Goal: Task Accomplishment & Management: Use online tool/utility

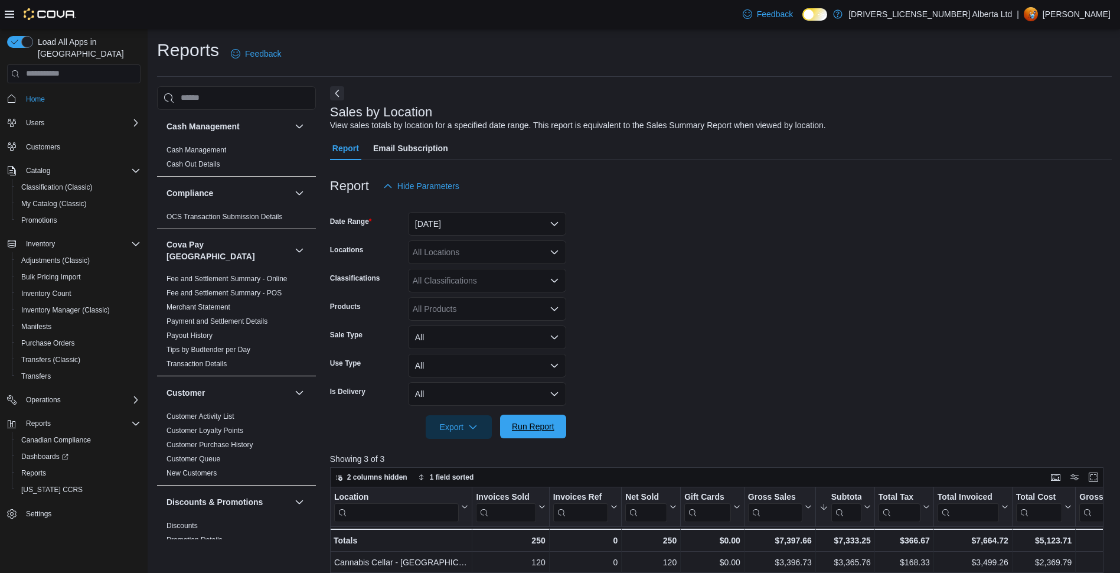
scroll to position [59, 0]
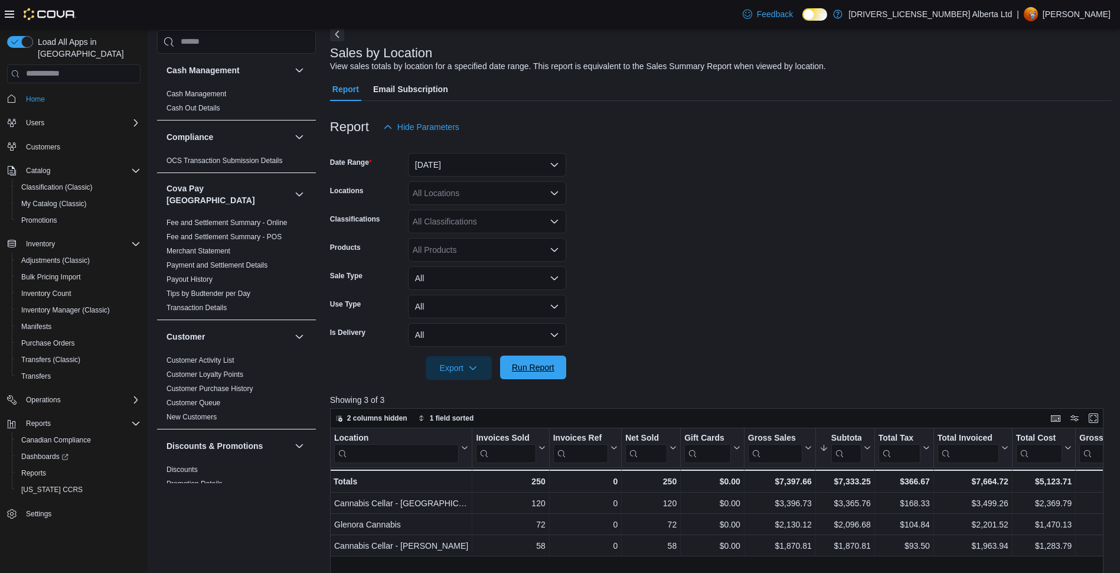
click at [544, 369] on span "Run Report" at bounding box center [533, 367] width 43 height 12
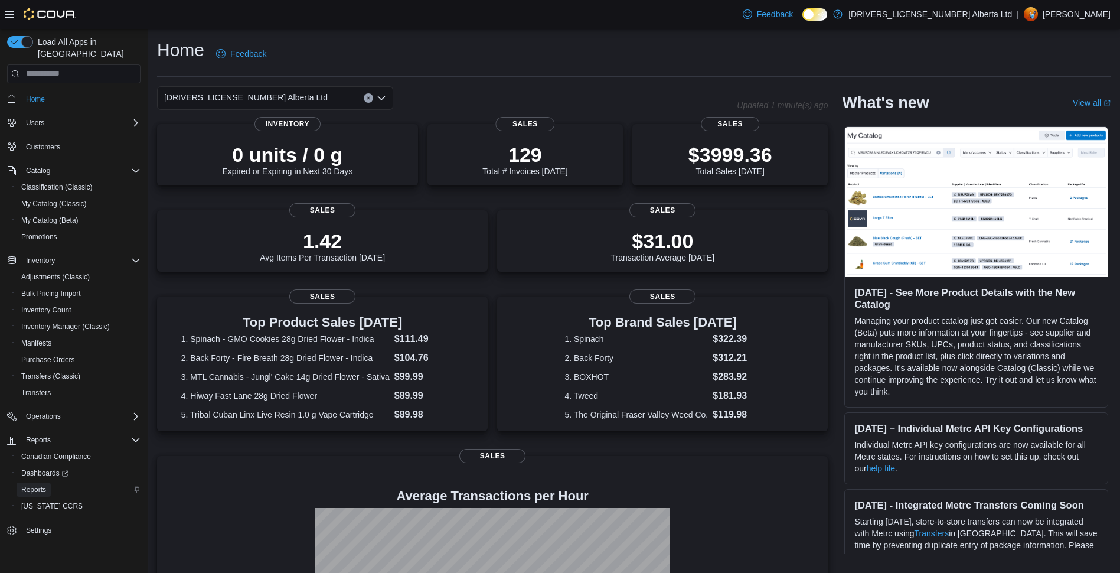
click at [30, 485] on span "Reports" at bounding box center [33, 489] width 25 height 9
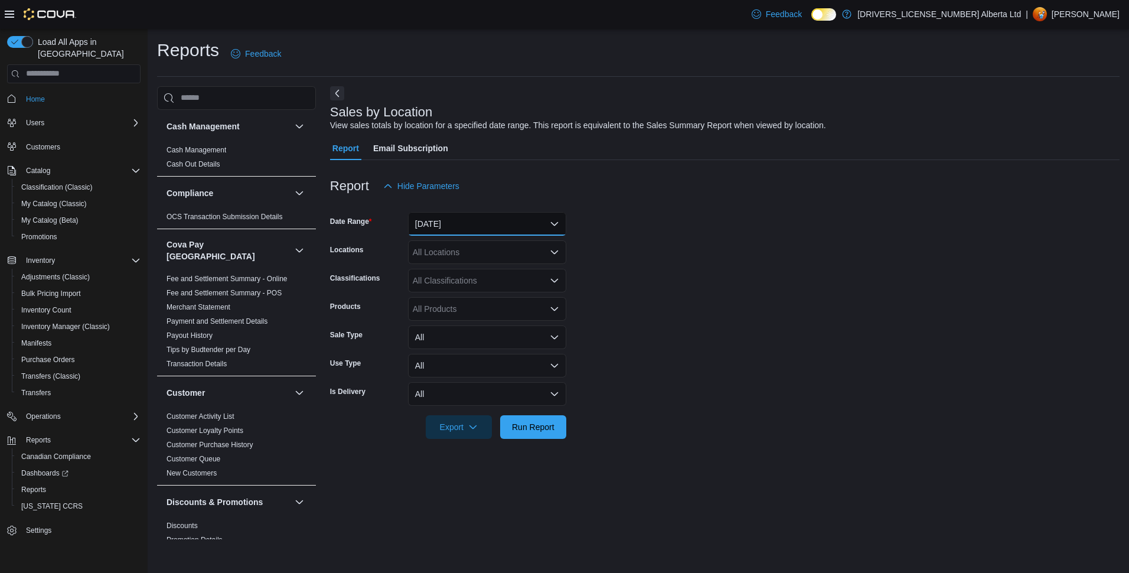
click at [431, 214] on button "[DATE]" at bounding box center [487, 224] width 158 height 24
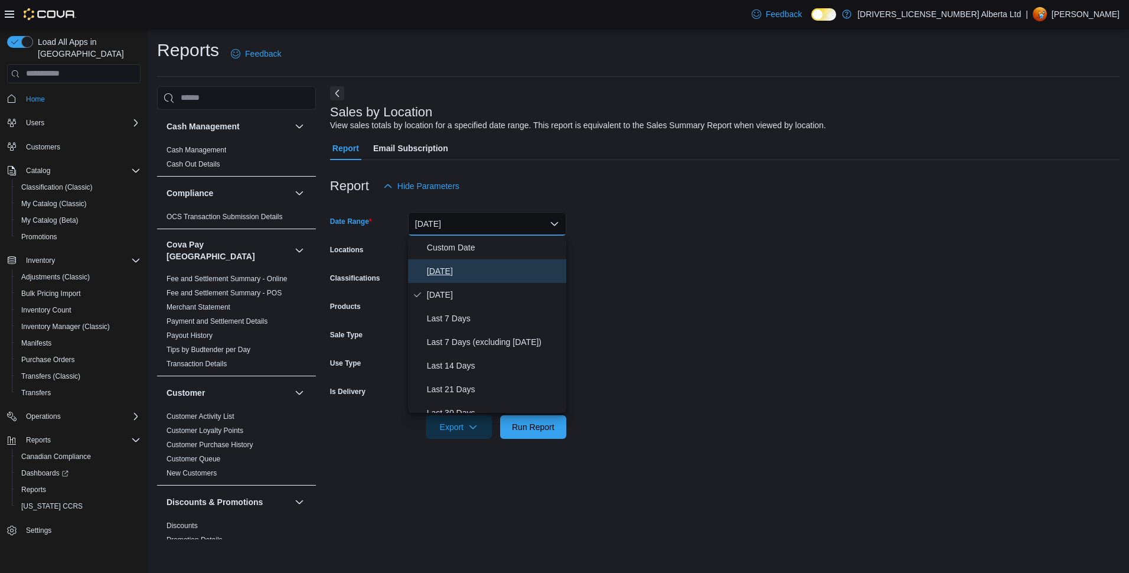
click at [435, 266] on span "[DATE]" at bounding box center [494, 271] width 135 height 14
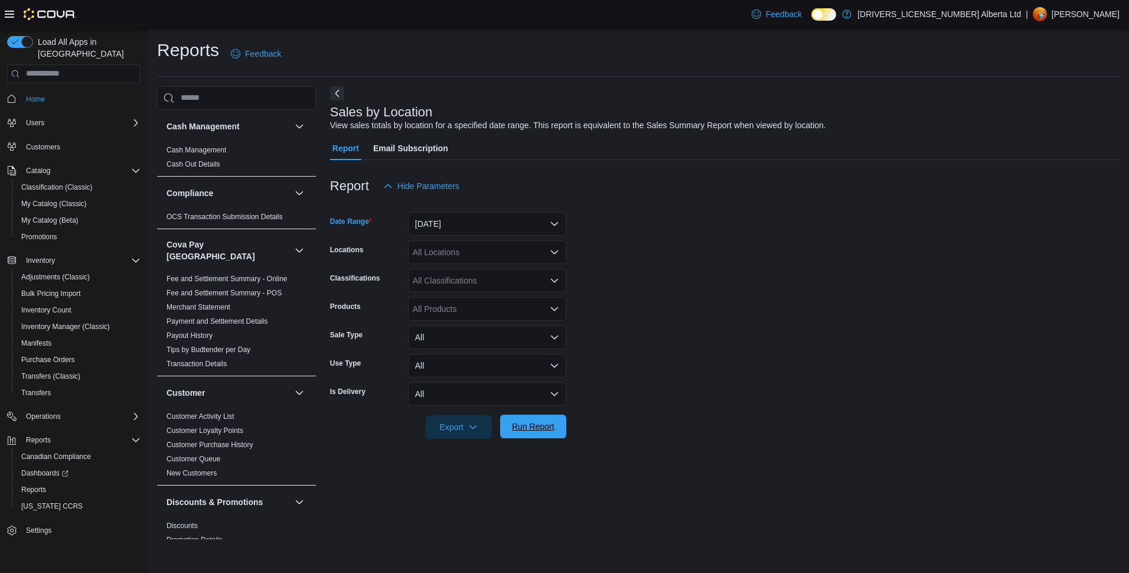
click at [540, 416] on span "Run Report" at bounding box center [533, 427] width 52 height 24
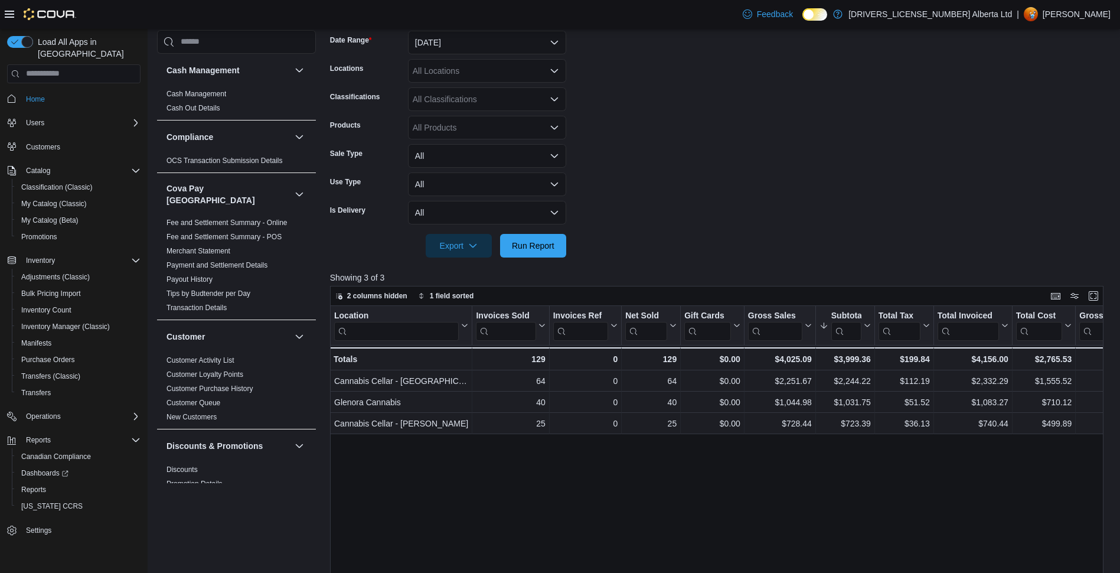
scroll to position [236, 0]
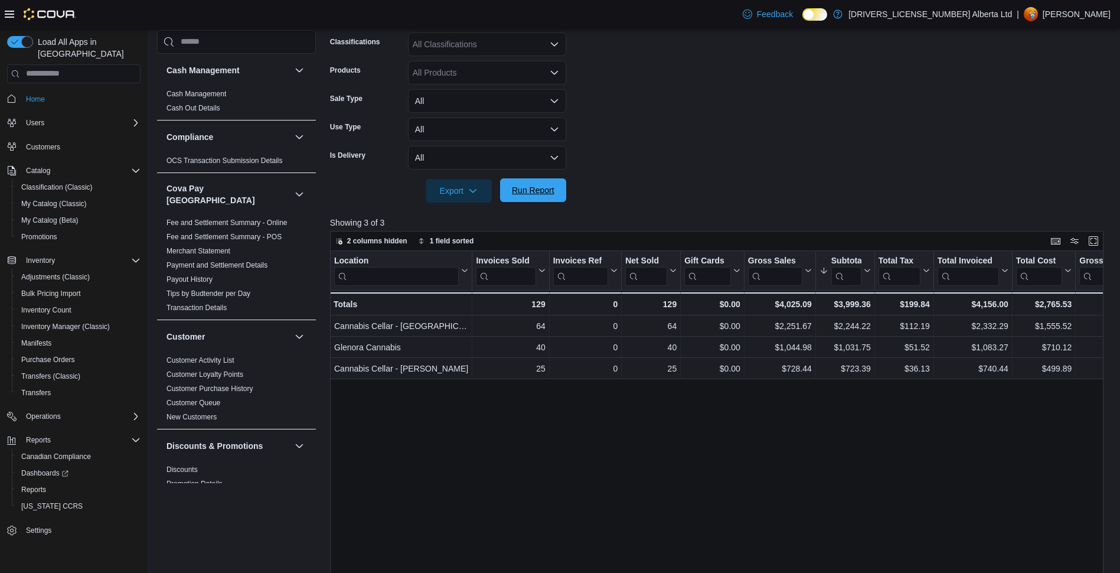
click at [555, 200] on span "Run Report" at bounding box center [533, 190] width 52 height 24
click at [517, 204] on div at bounding box center [721, 210] width 782 height 14
click at [500, 183] on button "Run Report" at bounding box center [533, 190] width 66 height 24
click at [547, 193] on span "Run Report" at bounding box center [533, 190] width 43 height 12
click at [529, 187] on span "Run Report" at bounding box center [533, 190] width 43 height 12
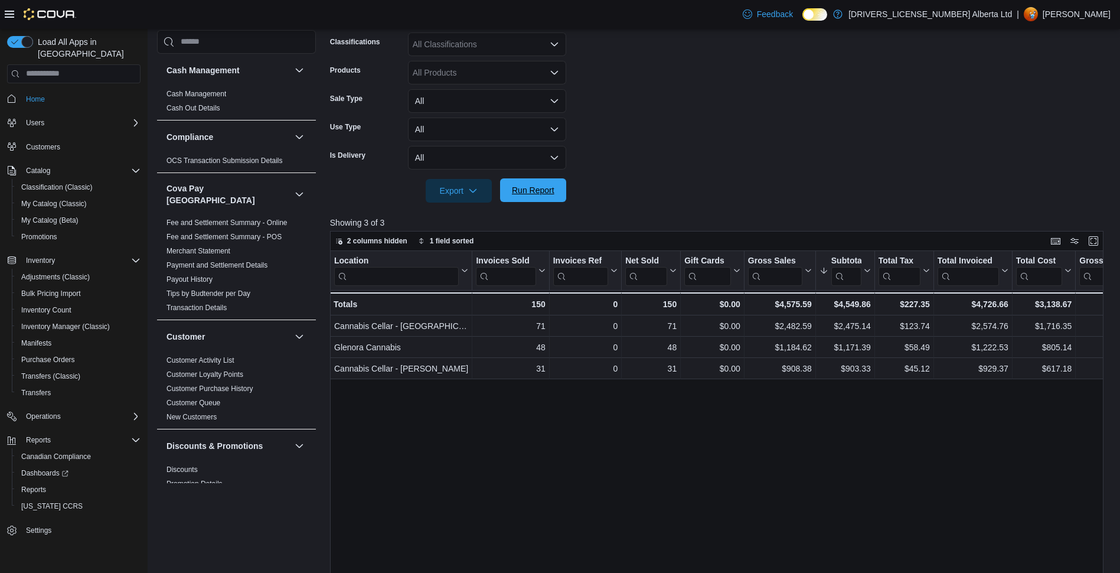
click at [542, 195] on span "Run Report" at bounding box center [533, 190] width 43 height 12
click at [559, 188] on button "Run Report" at bounding box center [533, 190] width 66 height 24
click at [523, 187] on span "Run Report" at bounding box center [533, 190] width 43 height 12
